Goal: Find specific page/section: Find specific page/section

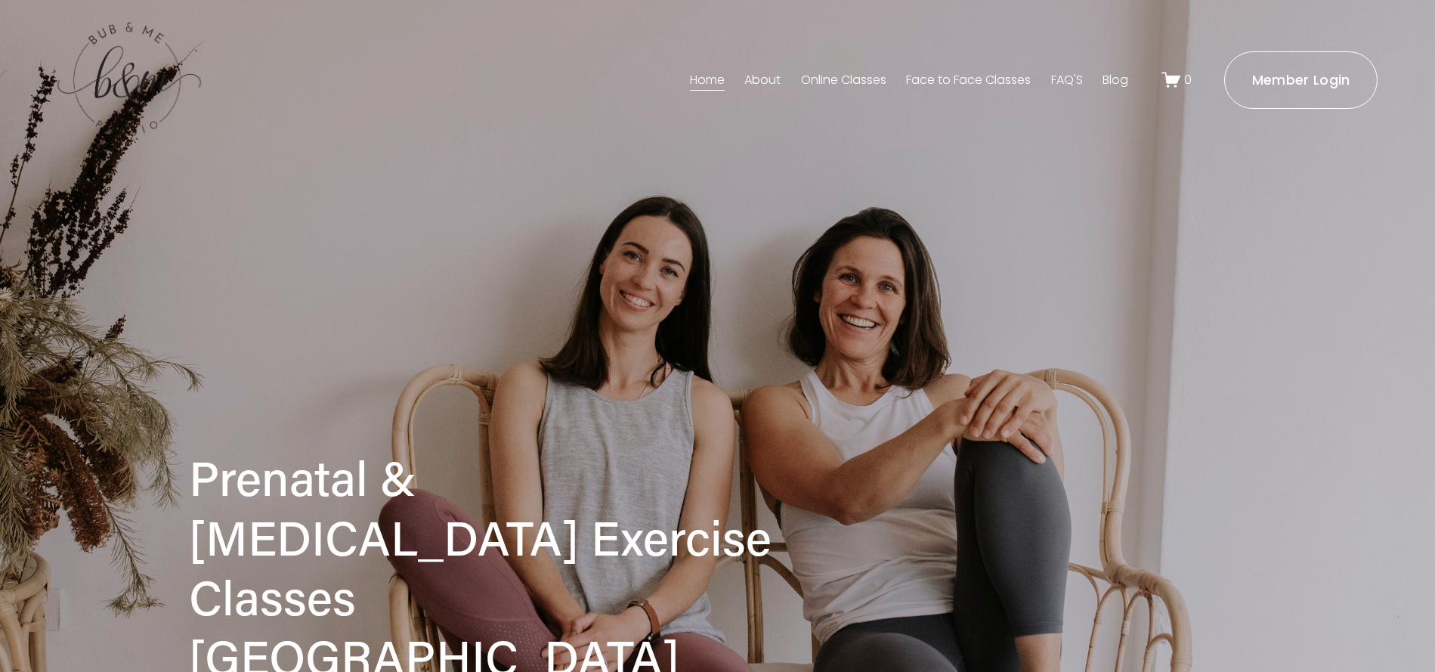
click at [988, 81] on link "Face to Face Classes" at bounding box center [968, 80] width 125 height 24
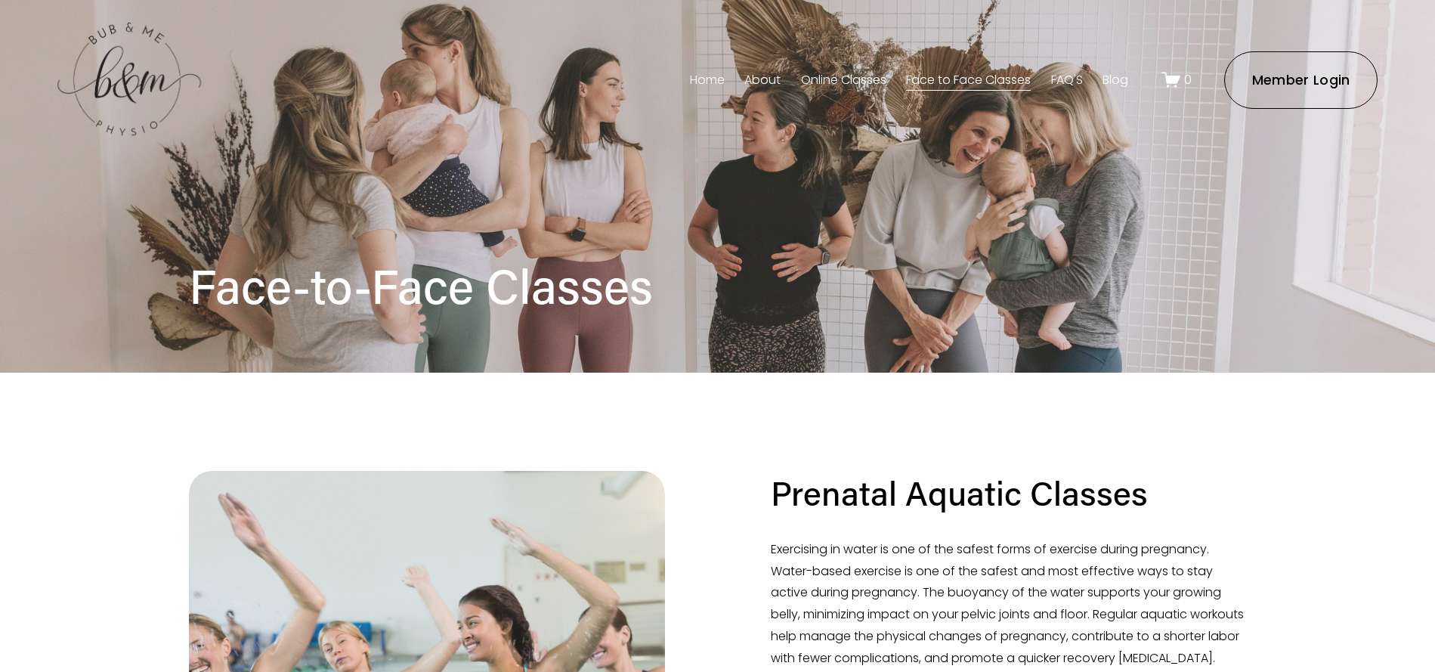
click at [842, 81] on link "Online Classes" at bounding box center [843, 80] width 85 height 24
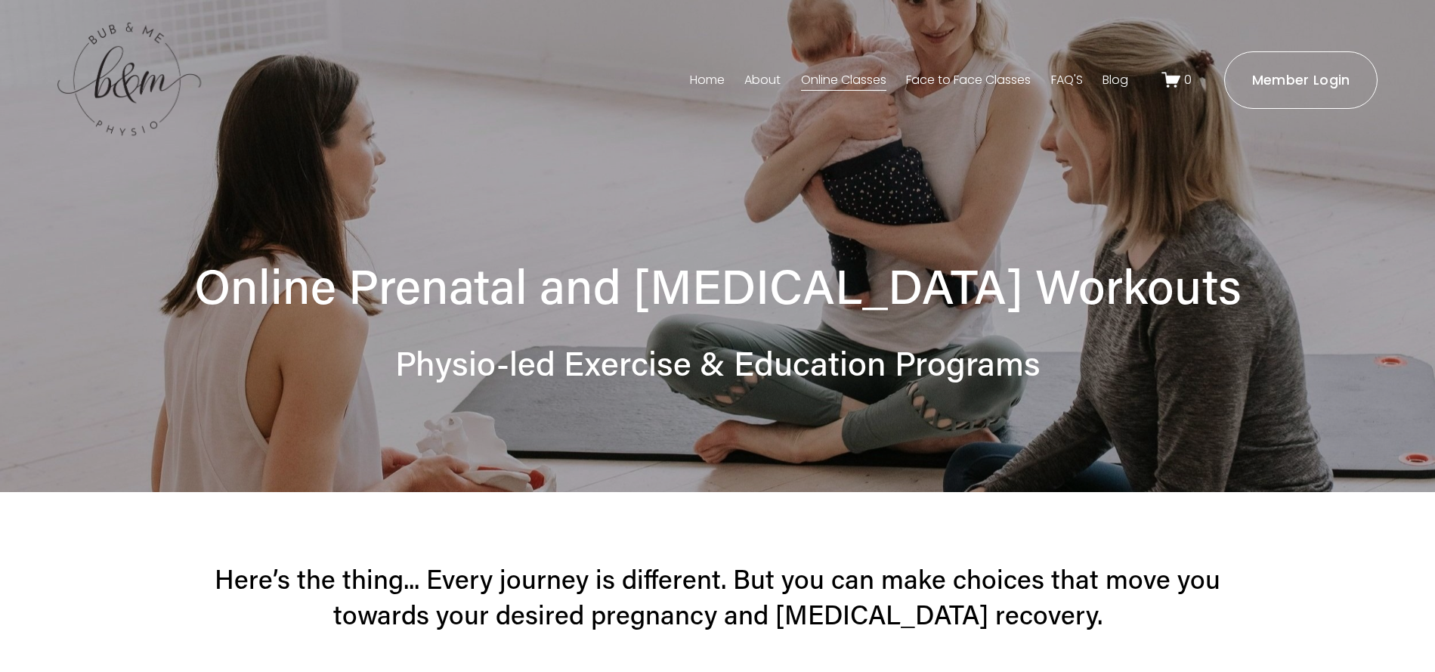
click at [699, 74] on link "Home" at bounding box center [707, 80] width 35 height 24
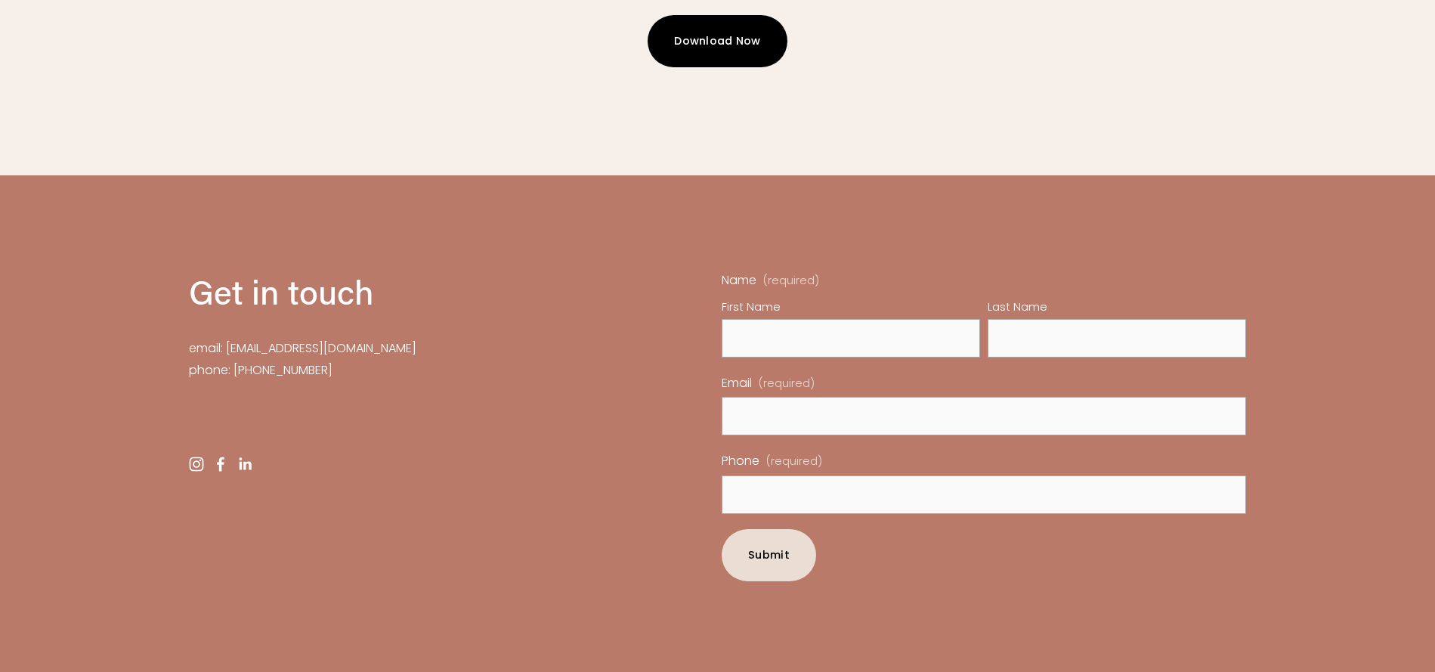
scroll to position [4833, 0]
